Goal: Navigation & Orientation: Find specific page/section

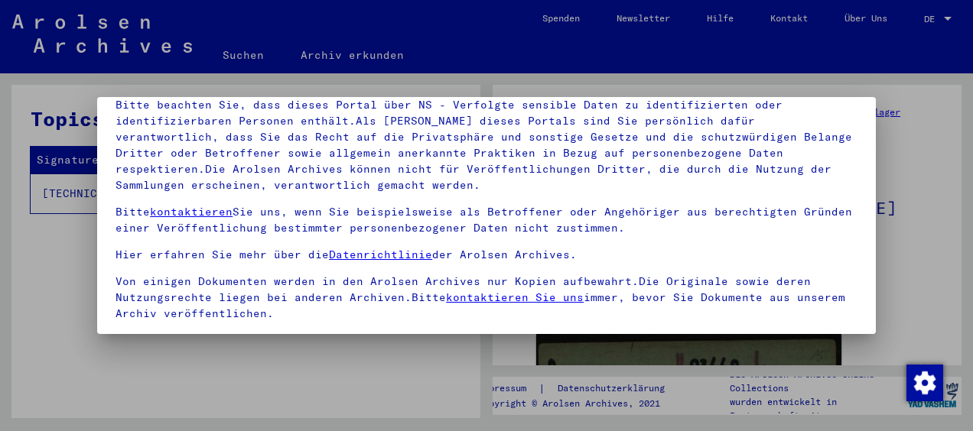
scroll to position [119, 0]
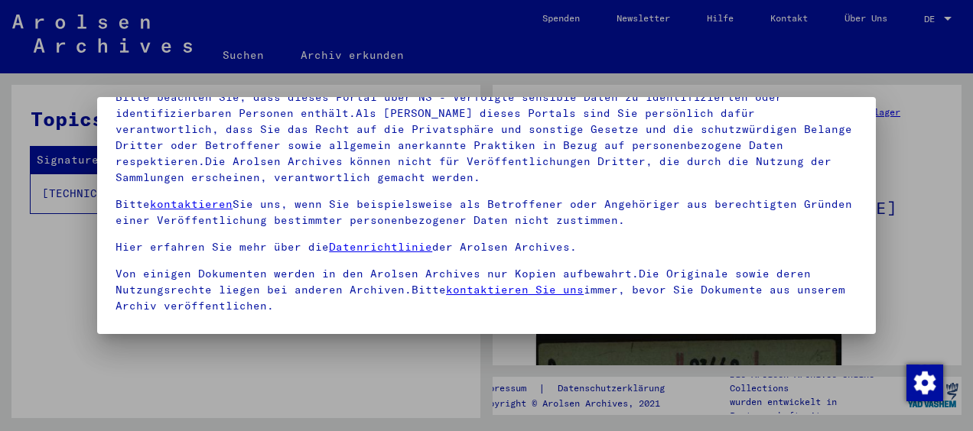
click at [0, 367] on html "**********" at bounding box center [486, 215] width 973 height 431
click at [959, 353] on div at bounding box center [486, 215] width 973 height 431
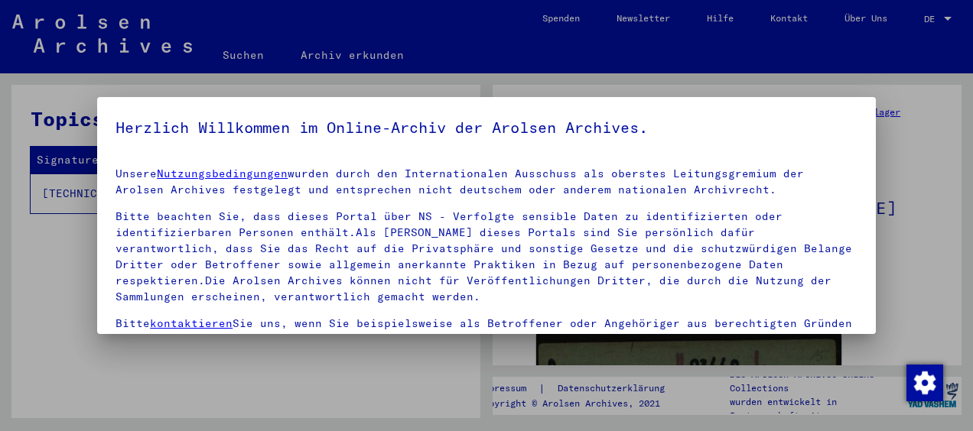
click at [959, 353] on div at bounding box center [486, 215] width 973 height 431
click at [955, 353] on div at bounding box center [486, 215] width 973 height 431
click at [948, 239] on div at bounding box center [486, 215] width 973 height 431
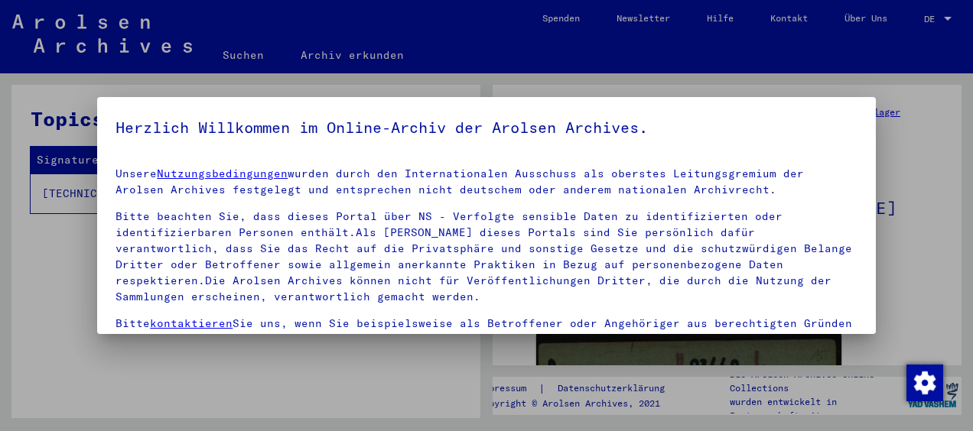
click at [243, 54] on div at bounding box center [486, 215] width 973 height 431
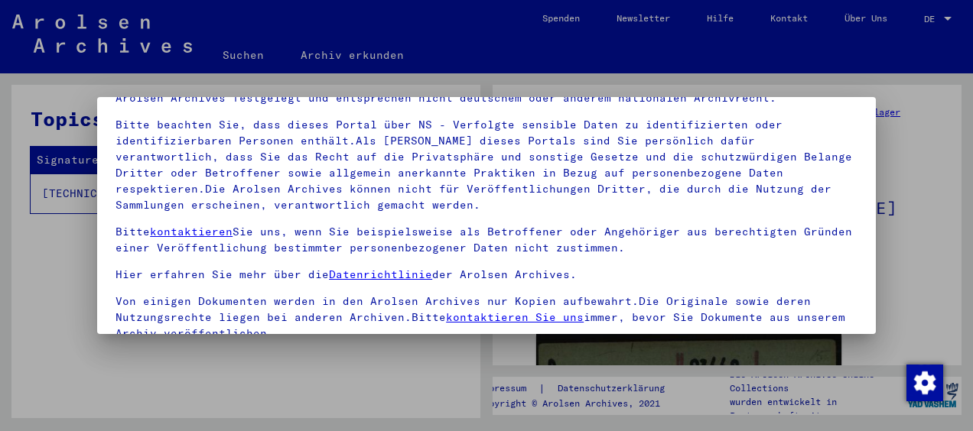
scroll to position [119, 0]
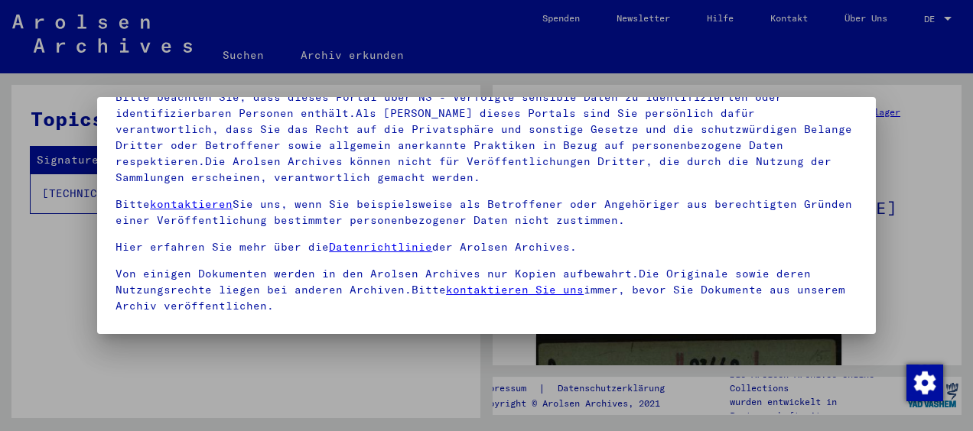
click at [947, 12] on div at bounding box center [486, 215] width 973 height 431
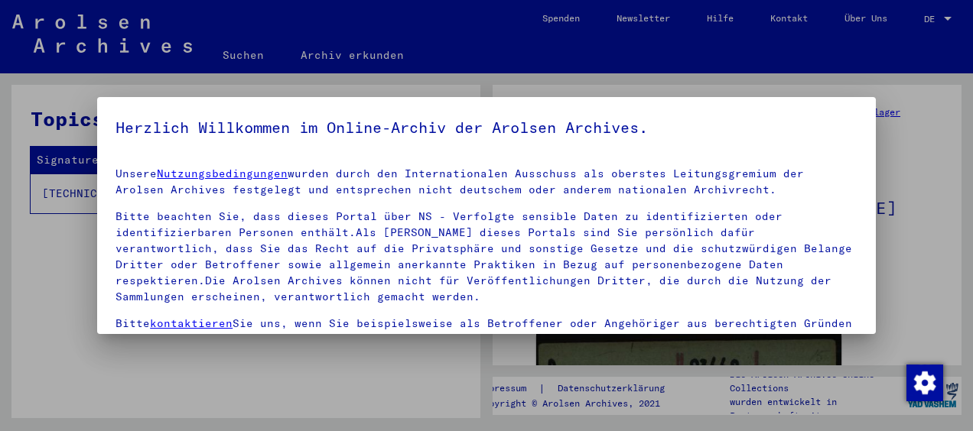
click at [947, 12] on div at bounding box center [486, 215] width 973 height 431
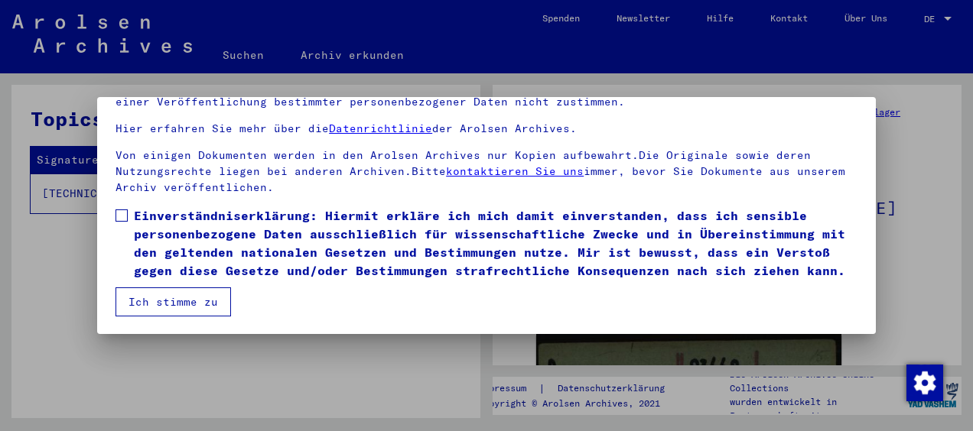
scroll to position [136, 0]
click at [165, 295] on button "Ich stimme zu" at bounding box center [174, 302] width 116 height 29
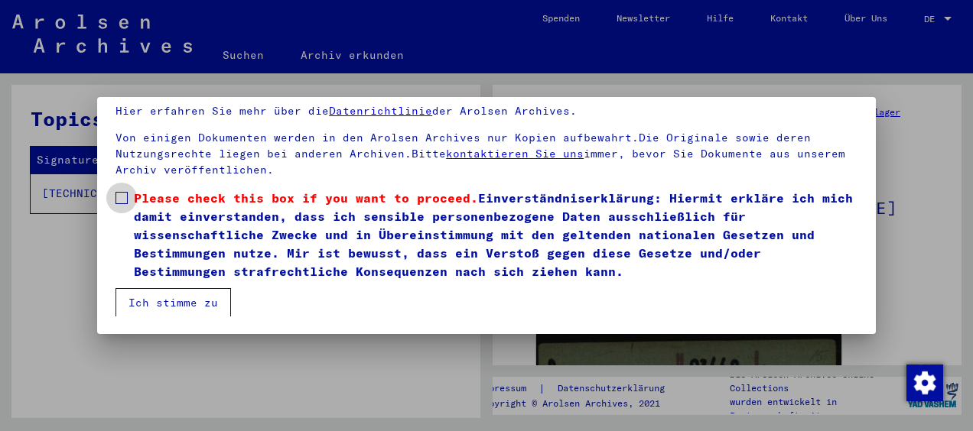
click at [125, 195] on span at bounding box center [122, 198] width 12 height 12
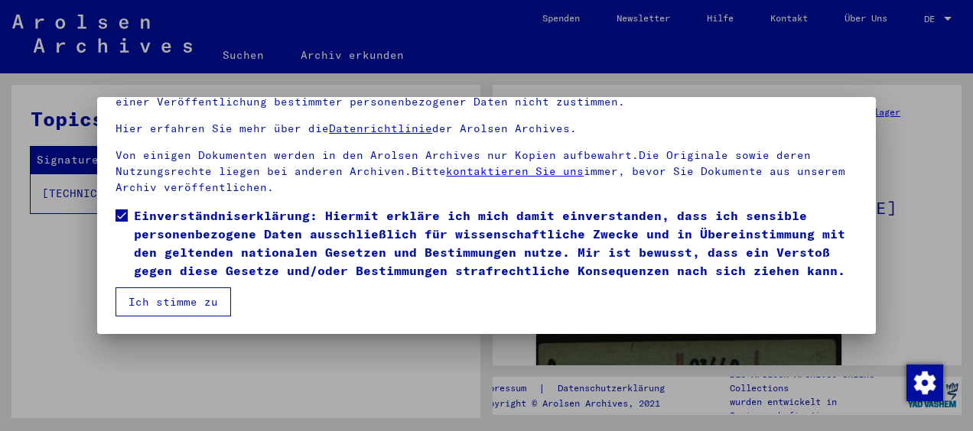
click at [184, 298] on button "Ich stimme zu" at bounding box center [174, 302] width 116 height 29
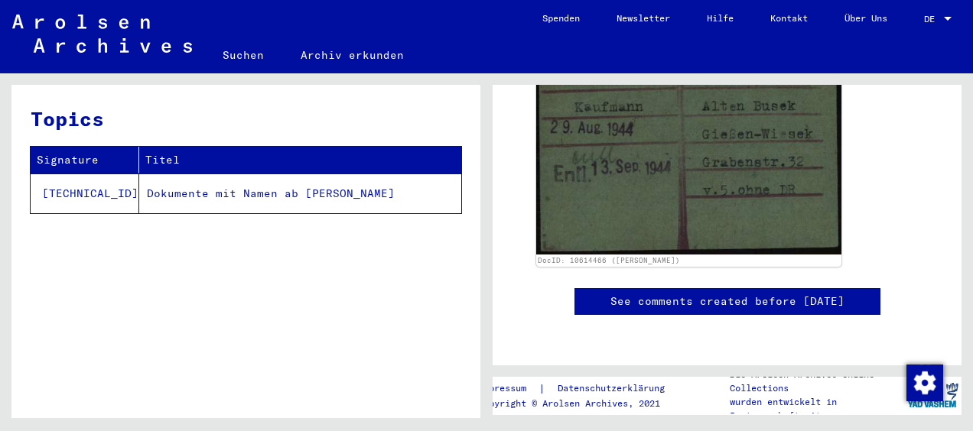
scroll to position [878, 0]
